Goal: Task Accomplishment & Management: Manage account settings

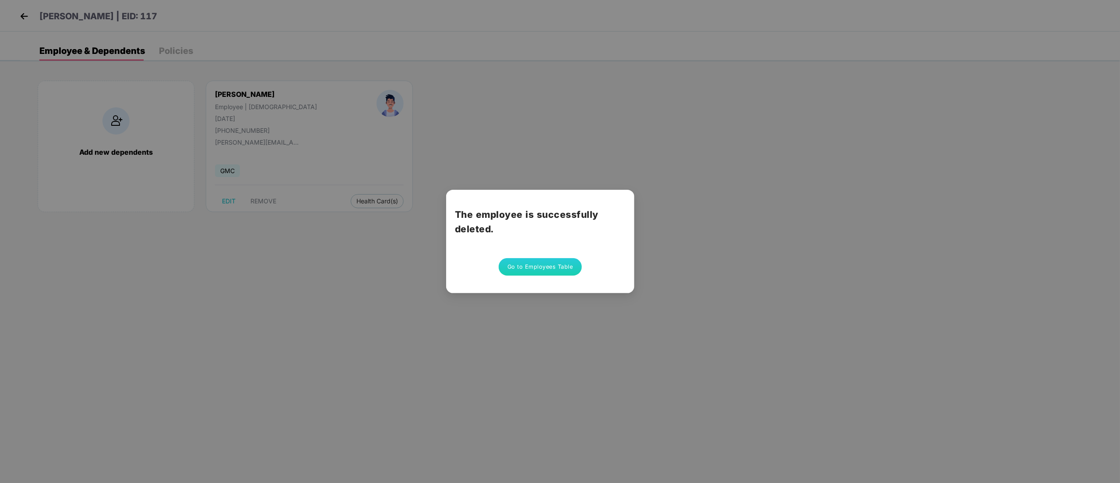
click at [563, 271] on button "Go to Employees Table" at bounding box center [540, 267] width 83 height 18
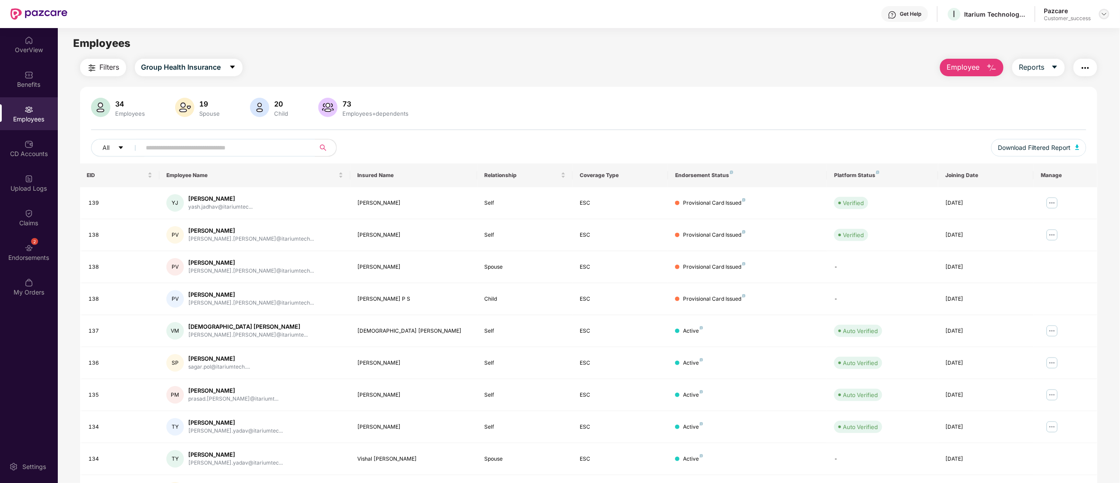
click at [1106, 14] on img at bounding box center [1104, 14] width 7 height 7
click at [1043, 36] on div "Switch to partner view" at bounding box center [1063, 34] width 114 height 17
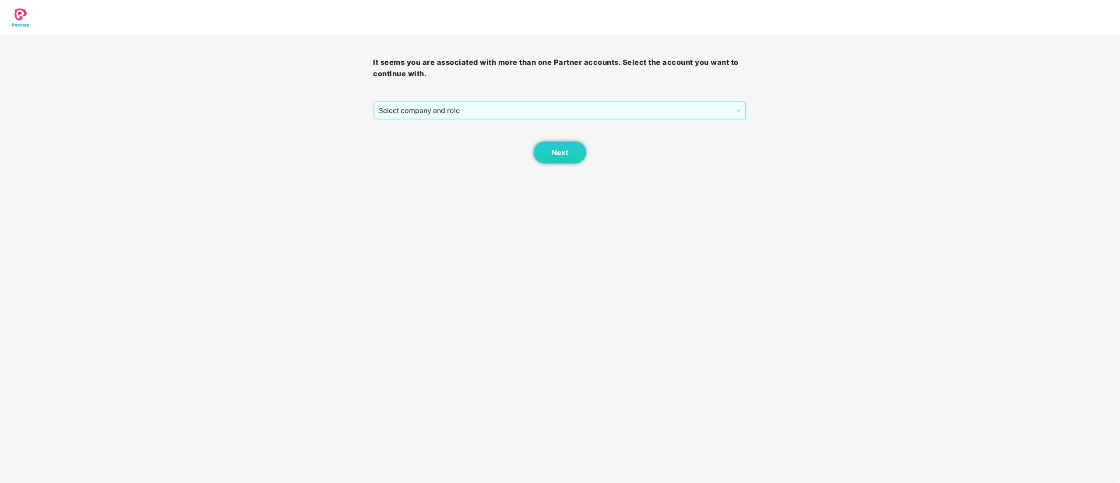
drag, startPoint x: 414, startPoint y: 103, endPoint x: 412, endPoint y: 110, distance: 7.2
click at [413, 105] on span "Select company and role" at bounding box center [560, 110] width 362 height 17
click at [410, 143] on div "Pazcare - CUSTOMER_SUCCESS" at bounding box center [560, 142] width 363 height 10
click at [568, 160] on button "Next" at bounding box center [560, 152] width 53 height 22
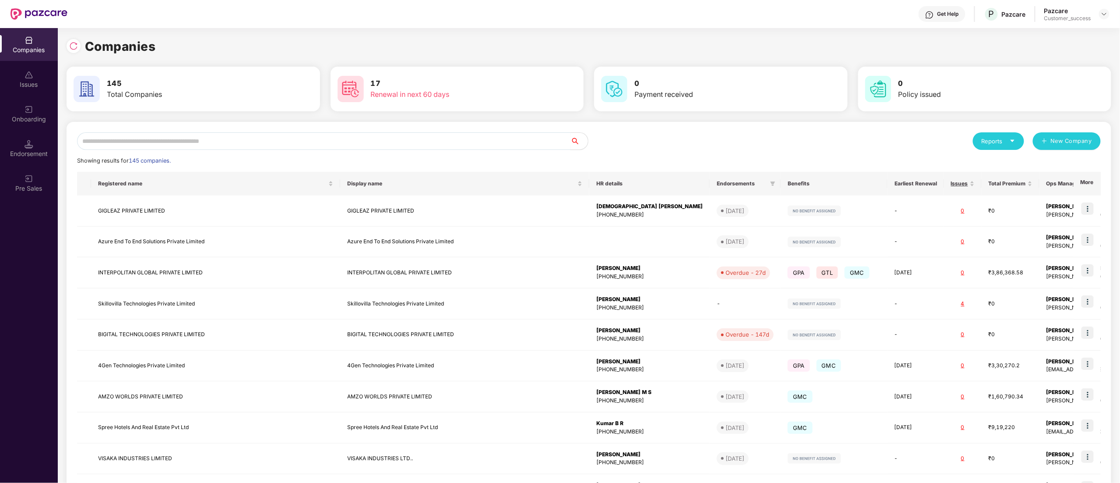
click at [212, 141] on input "text" at bounding box center [324, 141] width 494 height 18
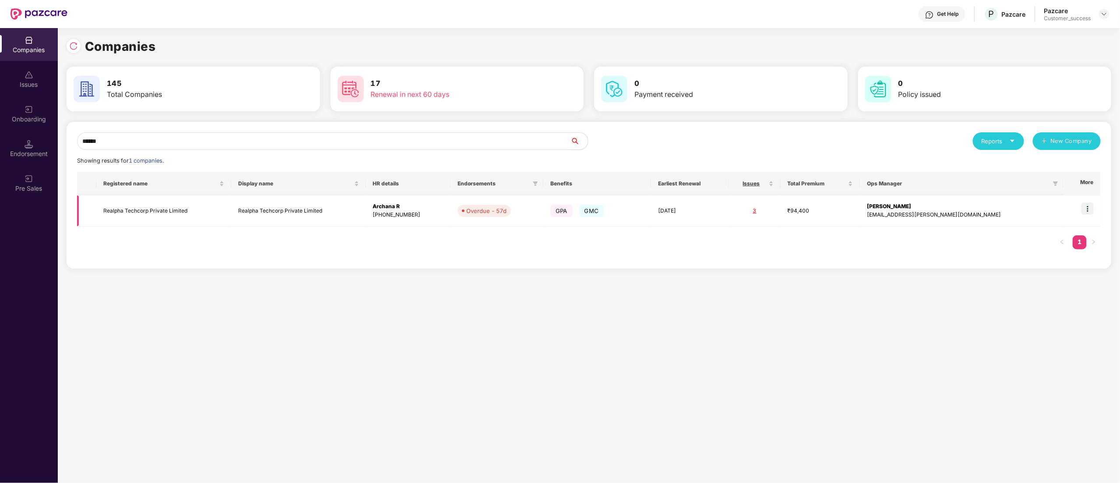
type input "******"
click at [1090, 209] on img at bounding box center [1088, 208] width 12 height 12
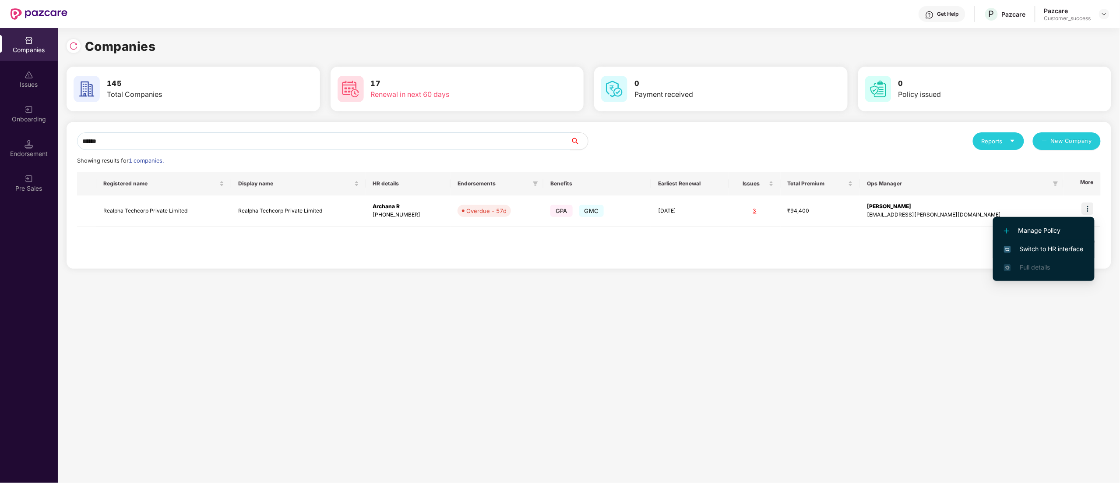
click at [1064, 248] on span "Switch to HR interface" at bounding box center [1044, 249] width 80 height 10
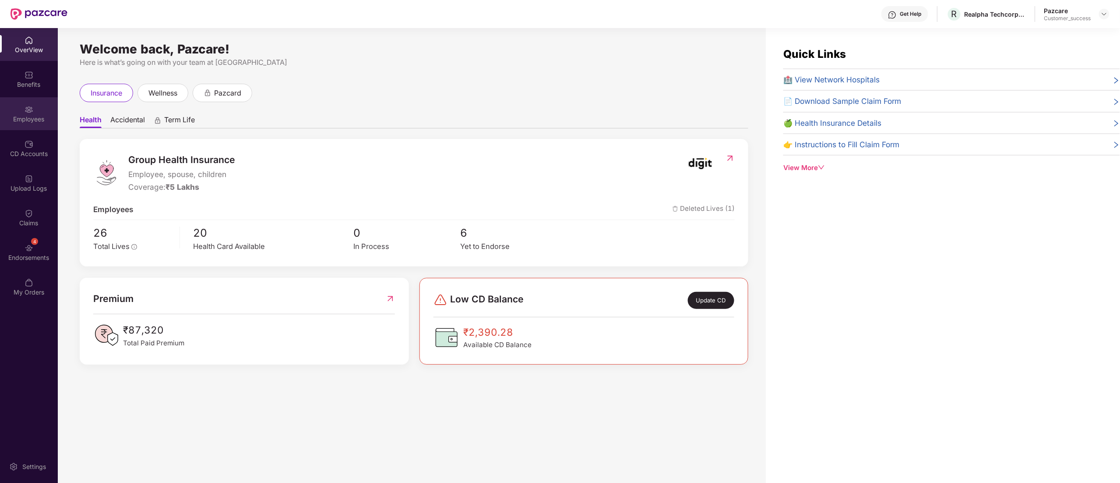
click at [25, 116] on div "Employees" at bounding box center [29, 119] width 58 height 9
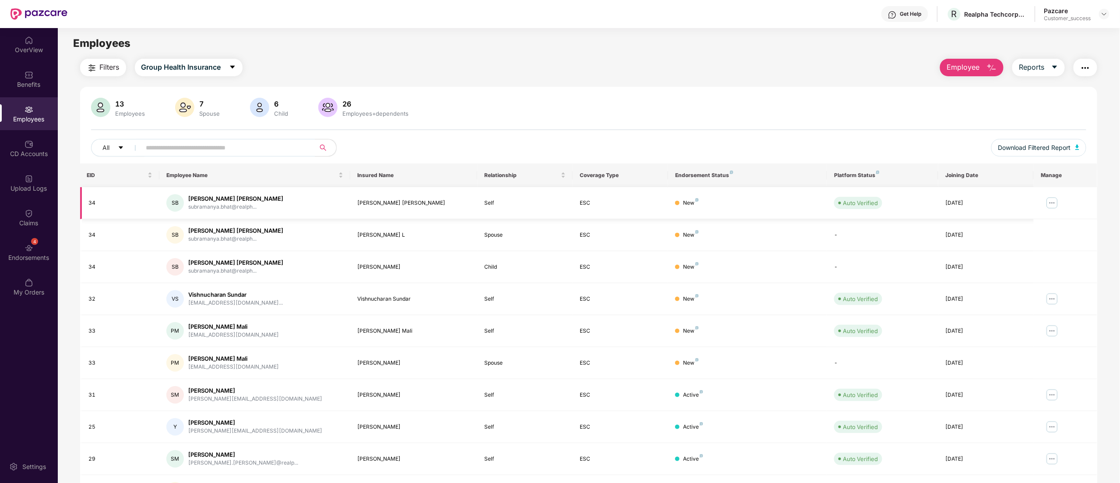
click at [1057, 204] on img at bounding box center [1052, 203] width 14 height 14
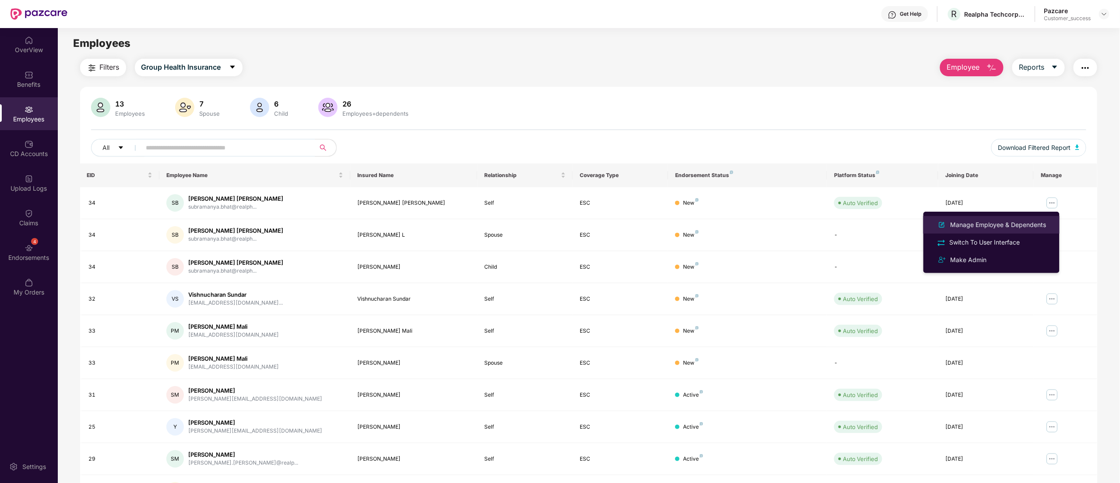
click at [976, 222] on div "Manage Employee & Dependents" at bounding box center [998, 225] width 99 height 10
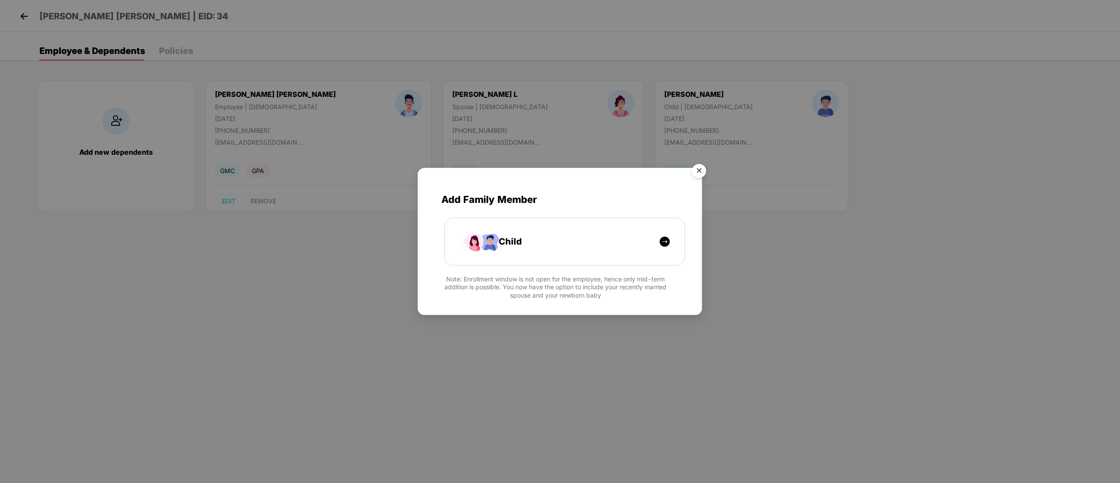
click at [701, 171] on img "Close" at bounding box center [699, 172] width 25 height 25
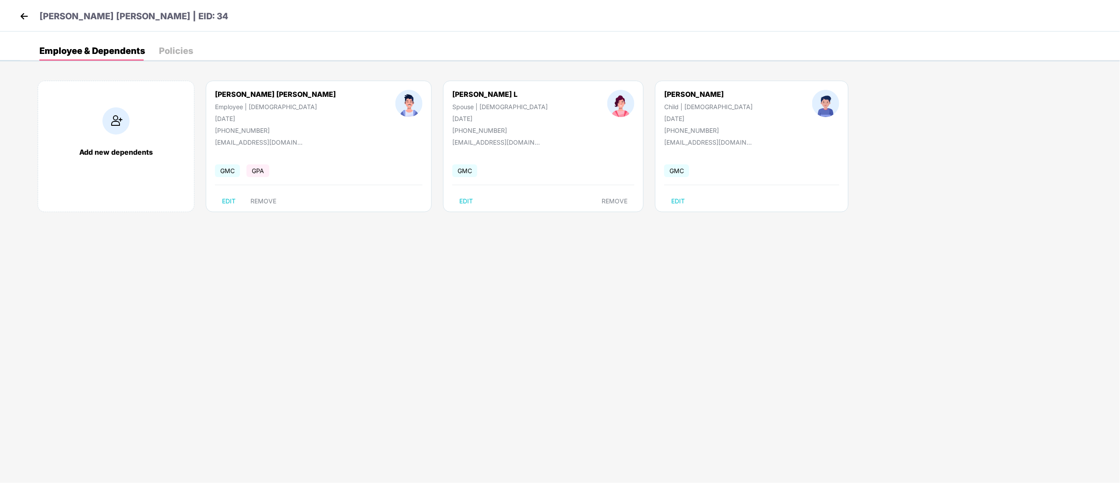
click at [24, 17] on img at bounding box center [24, 16] width 13 height 13
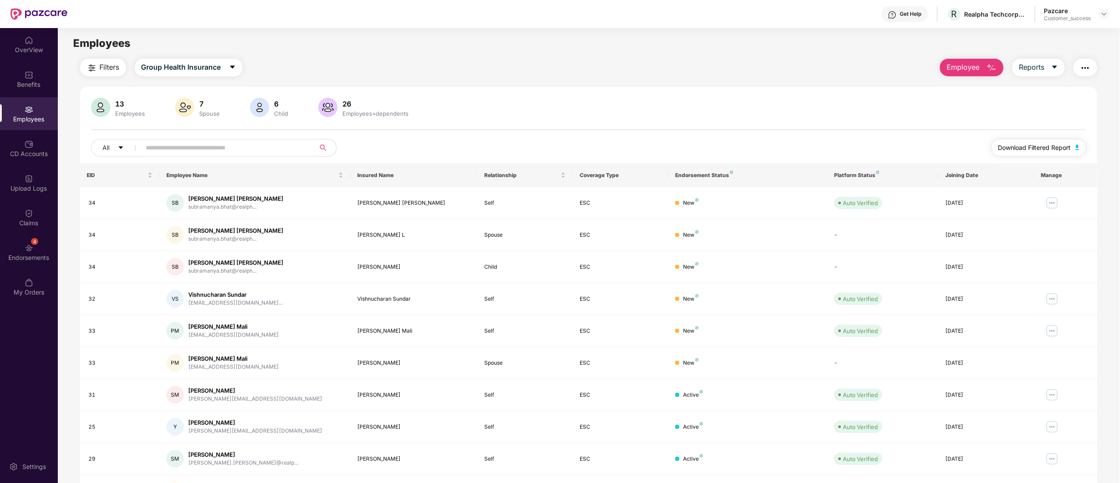
click at [1027, 147] on span "Download Filtered Report" at bounding box center [1034, 148] width 73 height 10
